Goal: Task Accomplishment & Management: Manage account settings

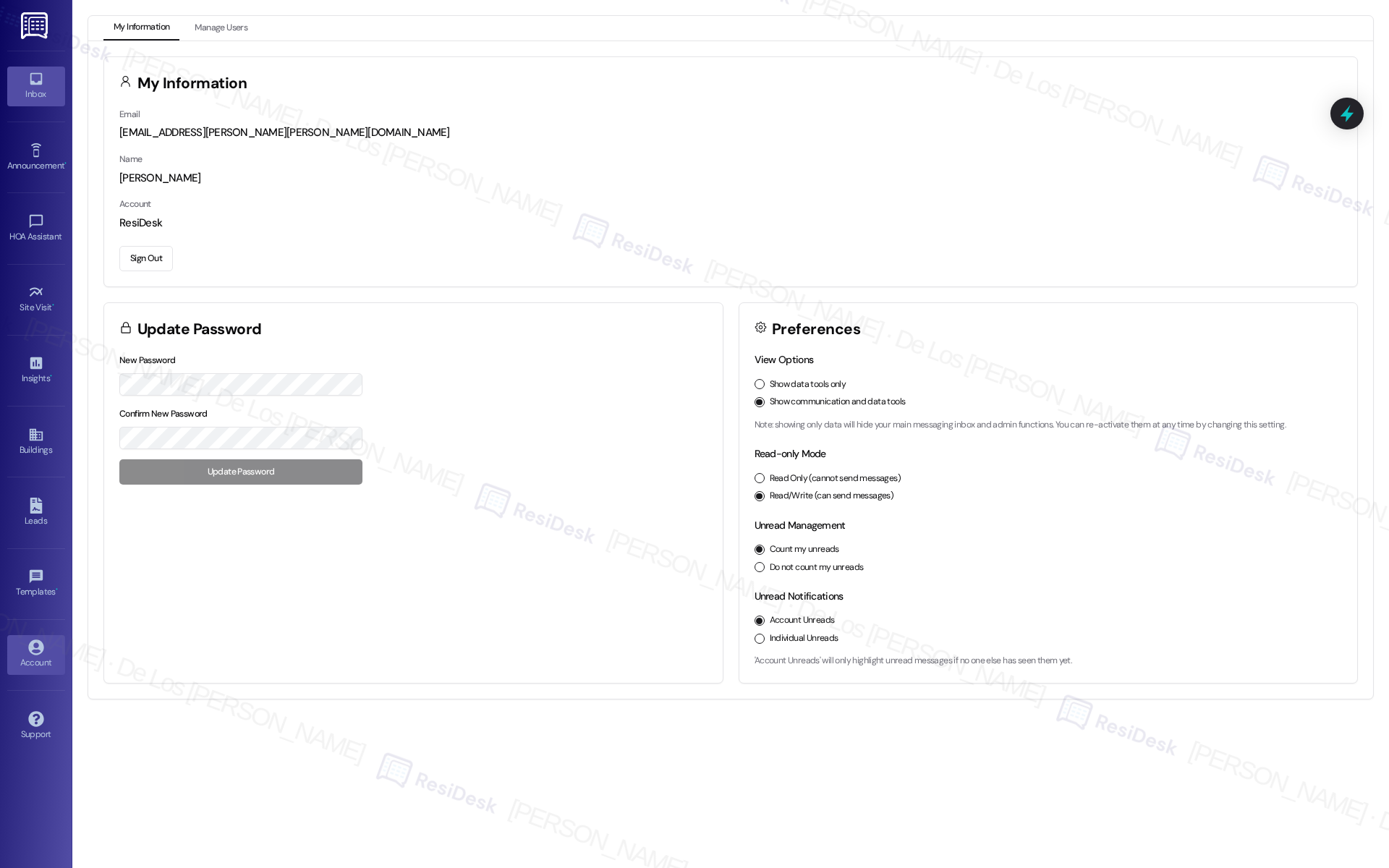
click at [31, 99] on div "Inbox" at bounding box center [36, 94] width 73 height 14
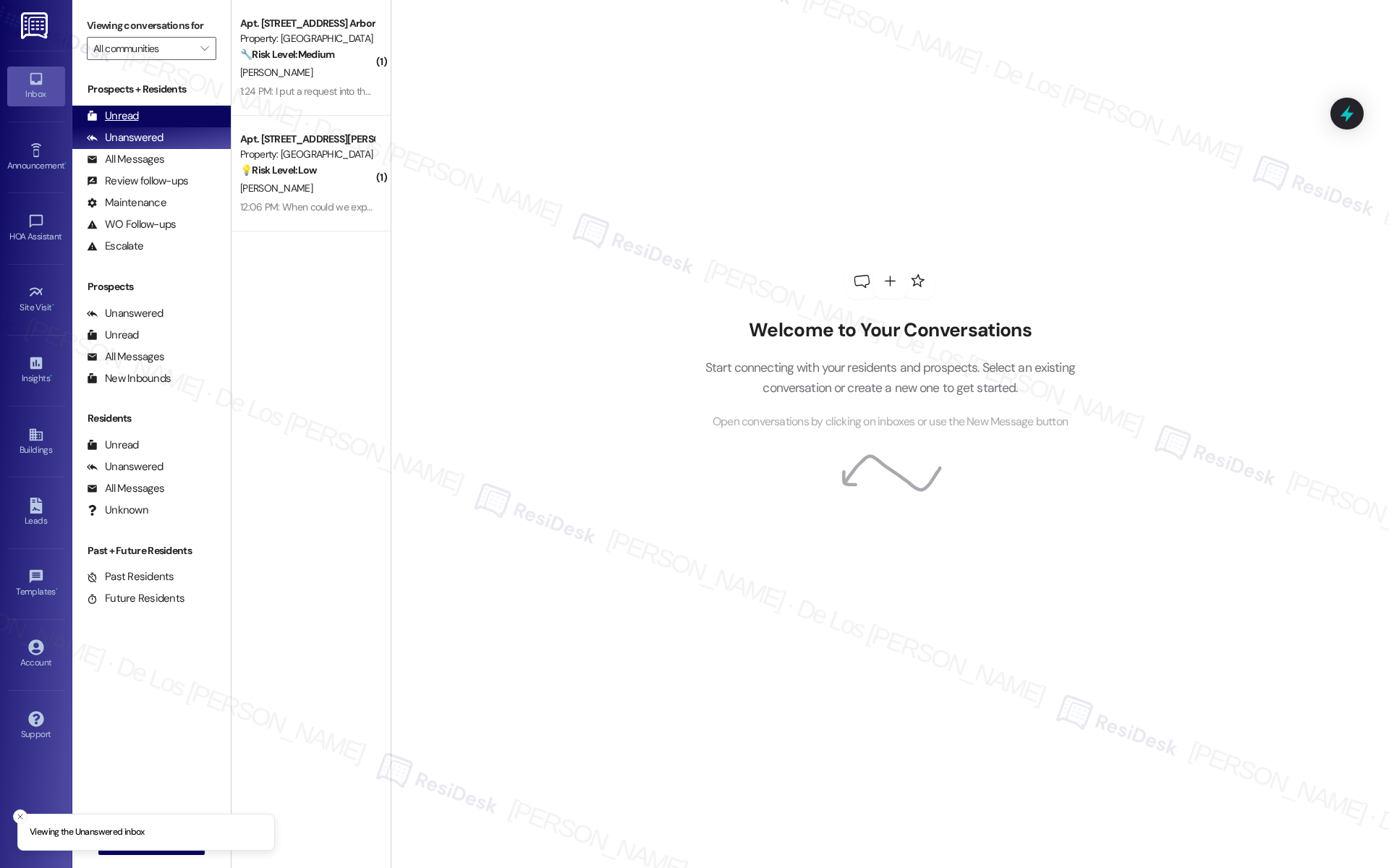
click at [187, 112] on div "Unread (0)" at bounding box center [152, 116] width 159 height 21
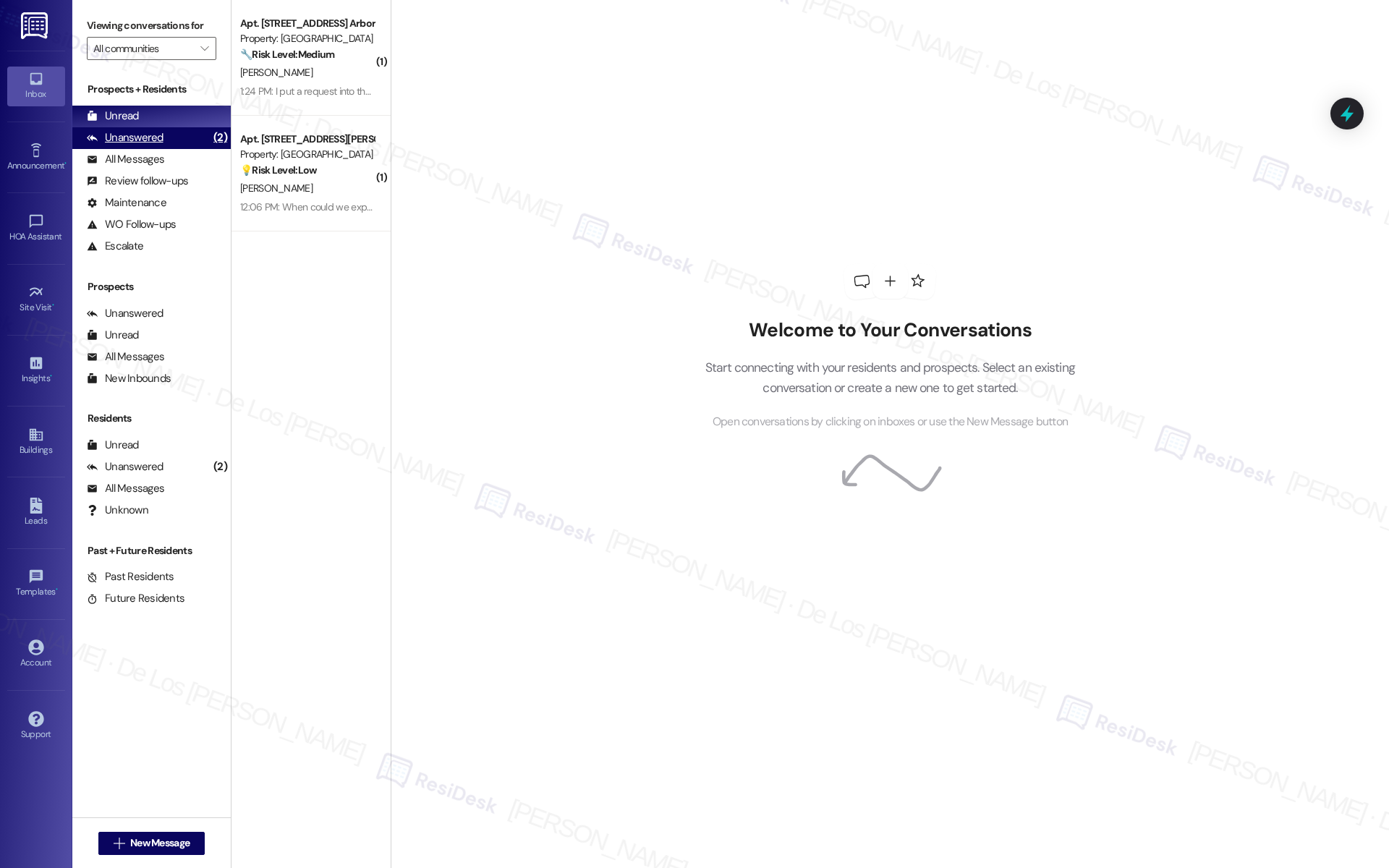
click at [168, 140] on div "Unanswered (2)" at bounding box center [152, 137] width 159 height 21
click at [32, 655] on div "Account" at bounding box center [36, 662] width 73 height 14
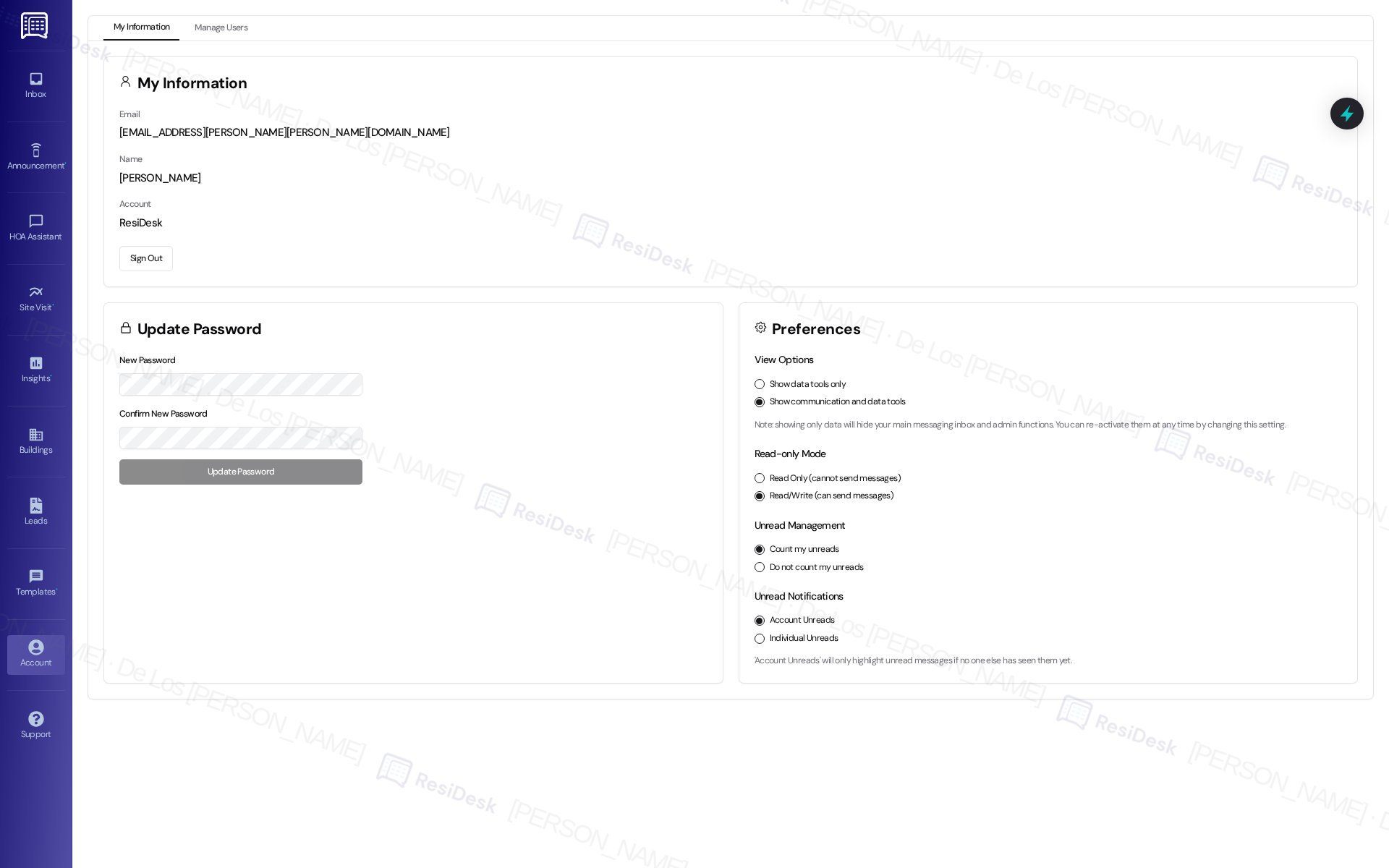
click at [148, 263] on button "Sign Out" at bounding box center [146, 259] width 54 height 25
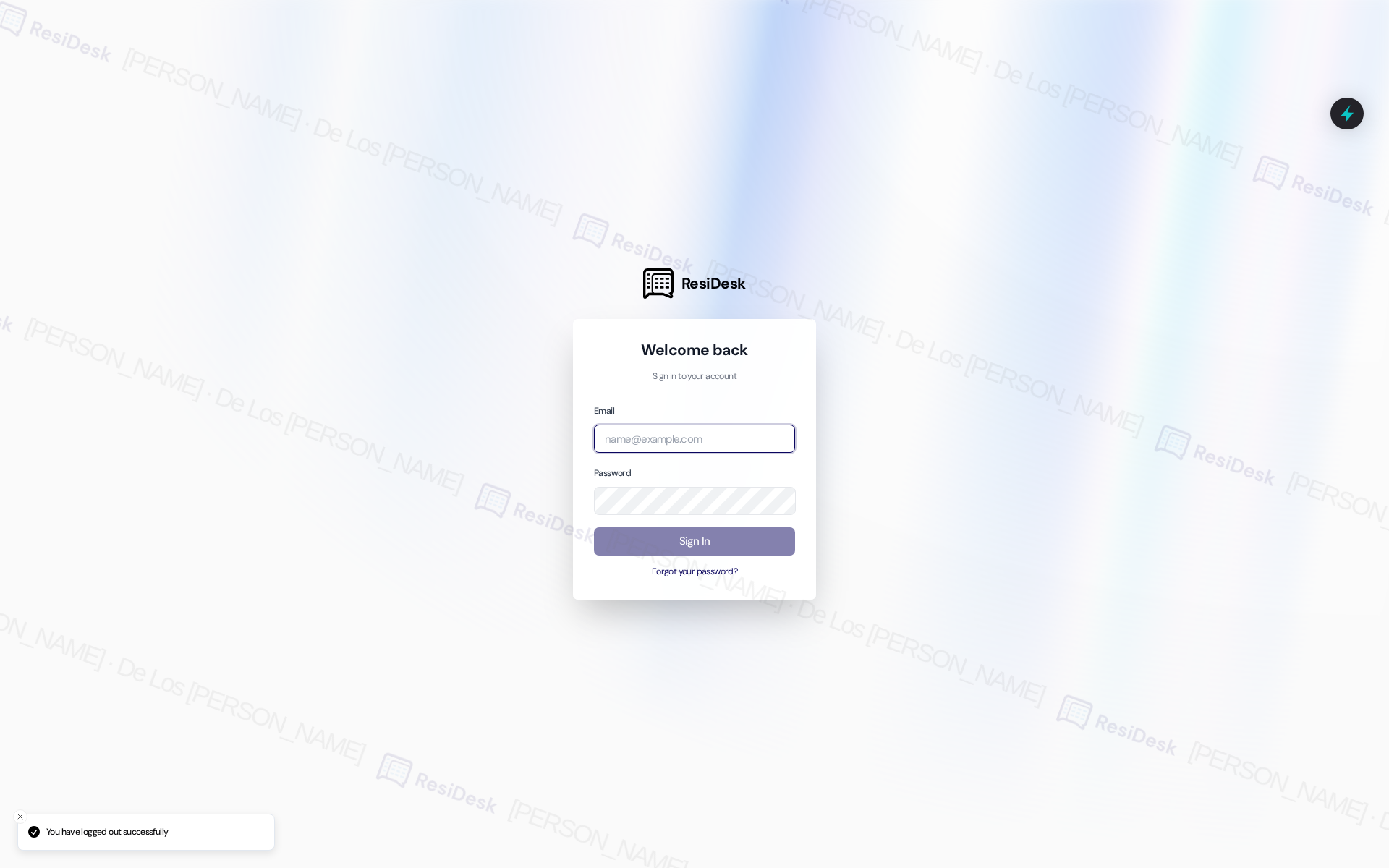
click at [697, 448] on input "email" at bounding box center [694, 439] width 201 height 28
type input "automated-surveys-orion_housing-[PERSON_NAME].[PERSON_NAME]@orion_[DOMAIN_NAME]"
